Goal: Information Seeking & Learning: Learn about a topic

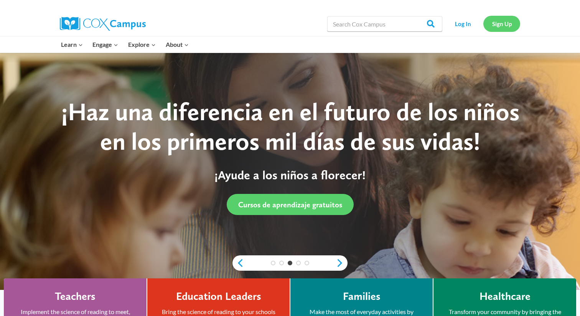
click at [502, 21] on link "Sign Up" at bounding box center [502, 24] width 37 height 16
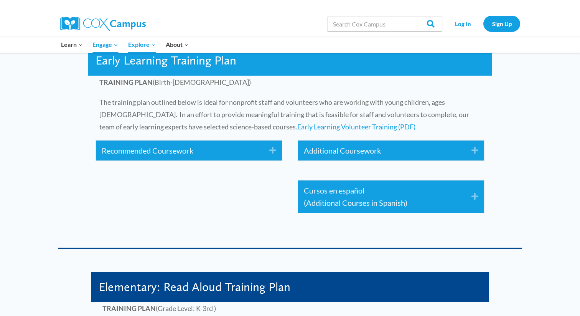
scroll to position [1178, 0]
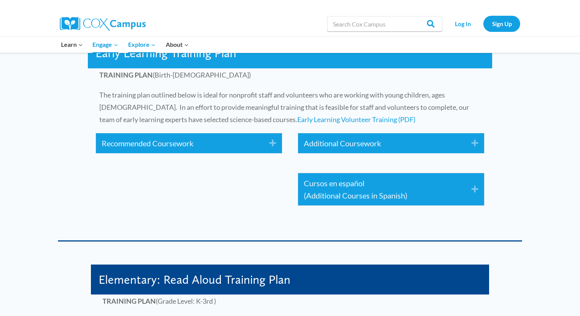
click at [273, 142] on icon "Expand" at bounding box center [270, 143] width 13 height 12
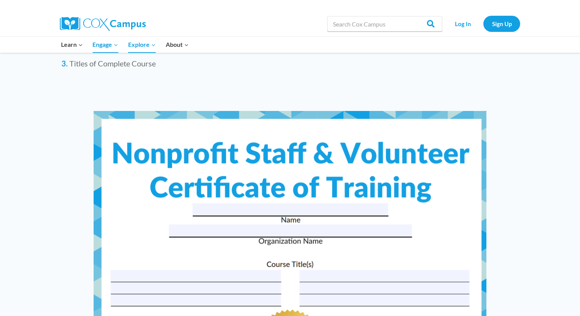
scroll to position [2948, 0]
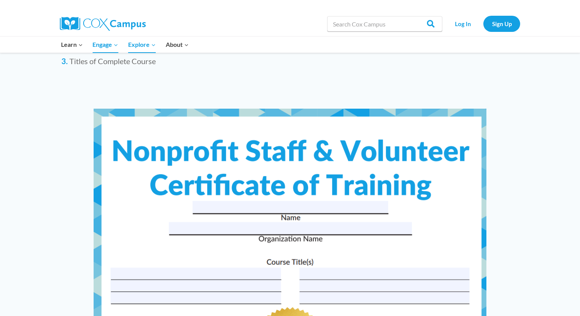
click at [281, 207] on img at bounding box center [290, 261] width 393 height 304
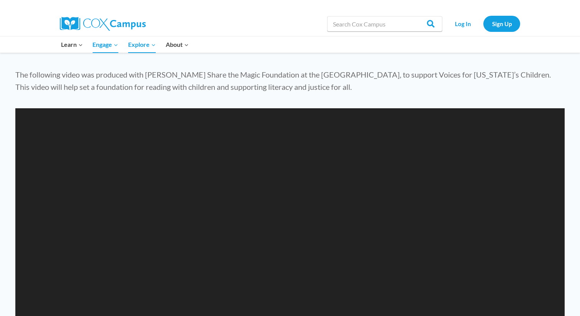
scroll to position [659, 0]
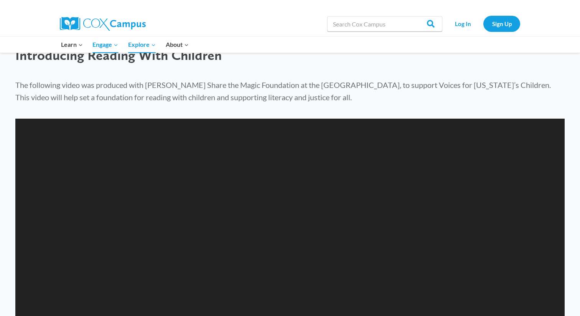
click at [296, 212] on video "[URL][DOMAIN_NAME]" at bounding box center [290, 273] width 550 height 309
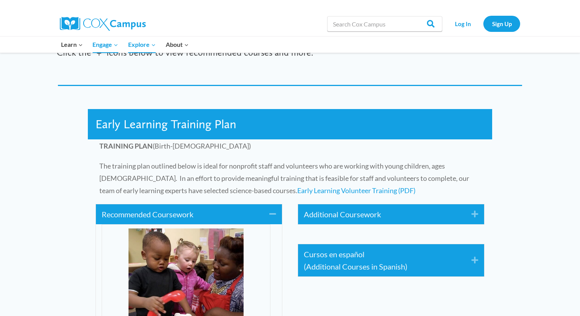
scroll to position [1110, 0]
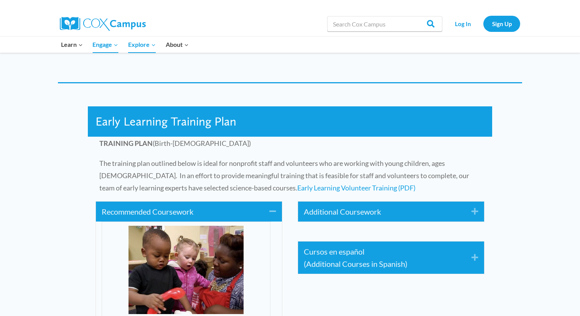
click at [184, 123] on span "Early Learning Training Plan" at bounding box center [166, 121] width 141 height 15
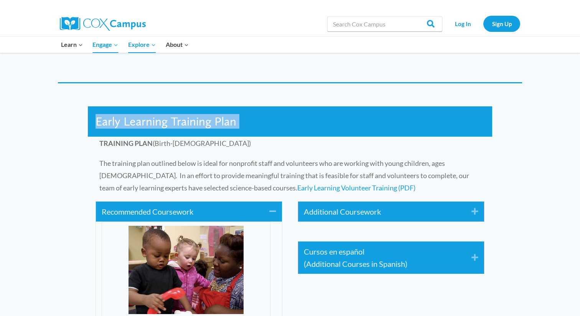
click at [184, 123] on span "Early Learning Training Plan" at bounding box center [166, 121] width 141 height 15
copy div "Early Learning Training Plan"
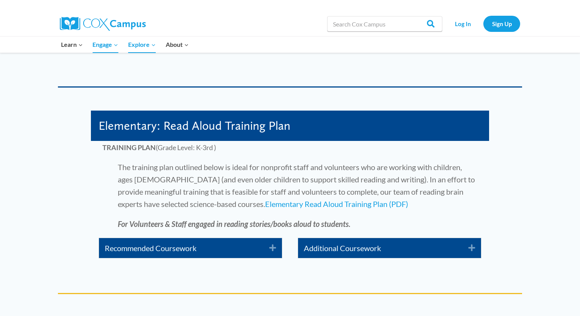
scroll to position [1828, 0]
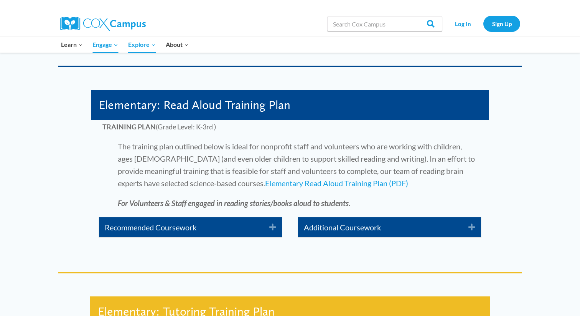
click at [264, 107] on span "Elementary: Read Aloud Training Plan" at bounding box center [195, 105] width 192 height 15
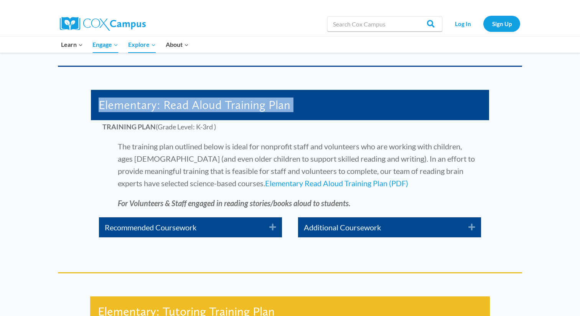
click at [264, 107] on span "Elementary: Read Aloud Training Plan" at bounding box center [195, 105] width 192 height 15
copy div "Elementary: Read Aloud Training Plan"
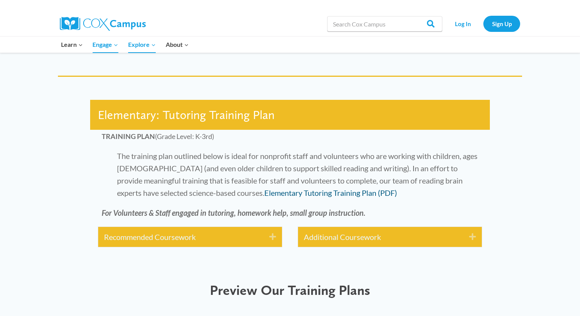
scroll to position [2022, 0]
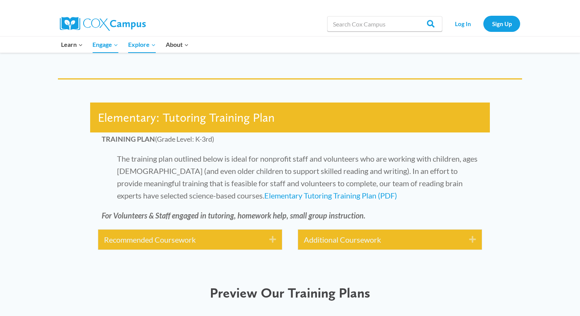
click at [209, 119] on span "Elementary: Tutoring Training Plan" at bounding box center [186, 117] width 177 height 15
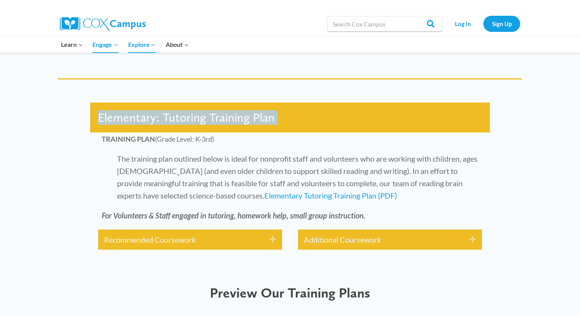
click at [209, 119] on span "Elementary: Tutoring Training Plan" at bounding box center [186, 117] width 177 height 15
copy div "Elementary: Tutoring Training Plan"
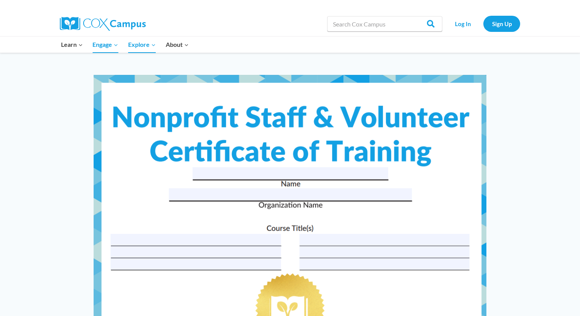
scroll to position [2980, 0]
